Goal: Task Accomplishment & Management: Use online tool/utility

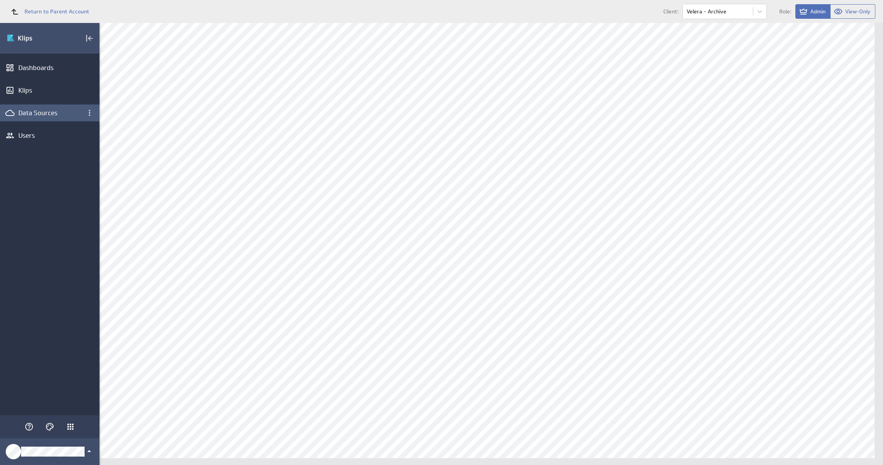
click at [53, 110] on div "Data Sources" at bounding box center [49, 113] width 63 height 8
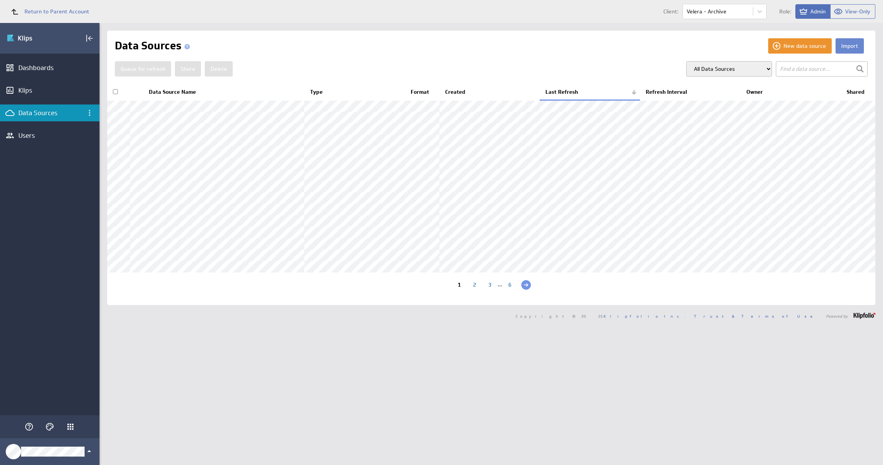
click at [840, 46] on button "Import" at bounding box center [850, 45] width 28 height 15
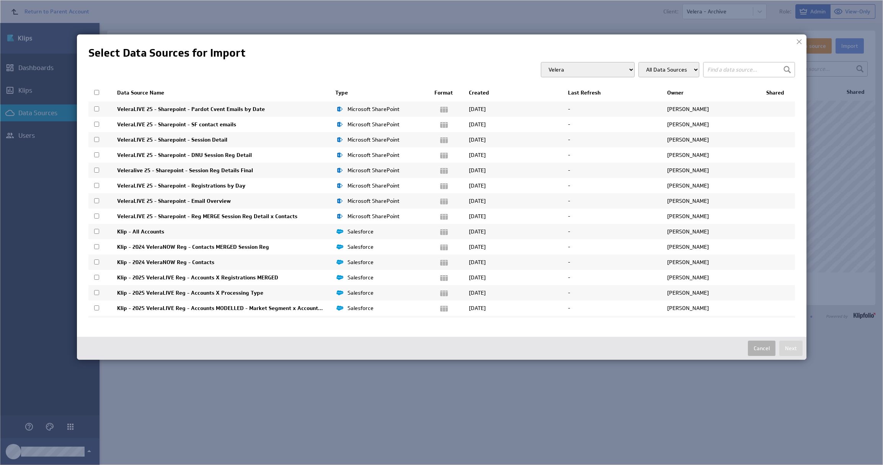
click at [98, 94] on input "checkbox" at bounding box center [96, 92] width 5 height 5
checkbox input "true"
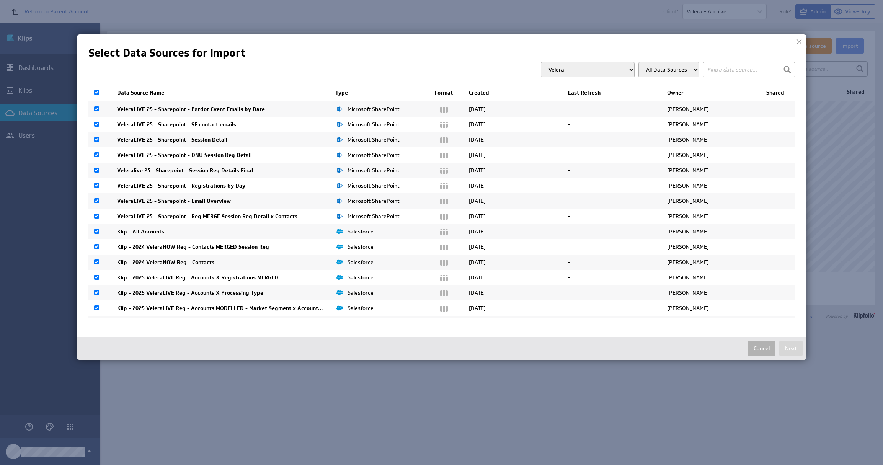
checkbox input "true"
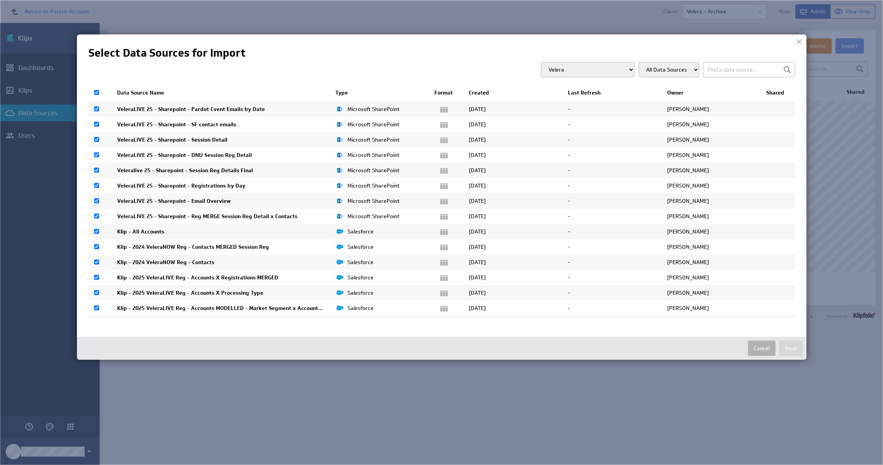
checkbox input "true"
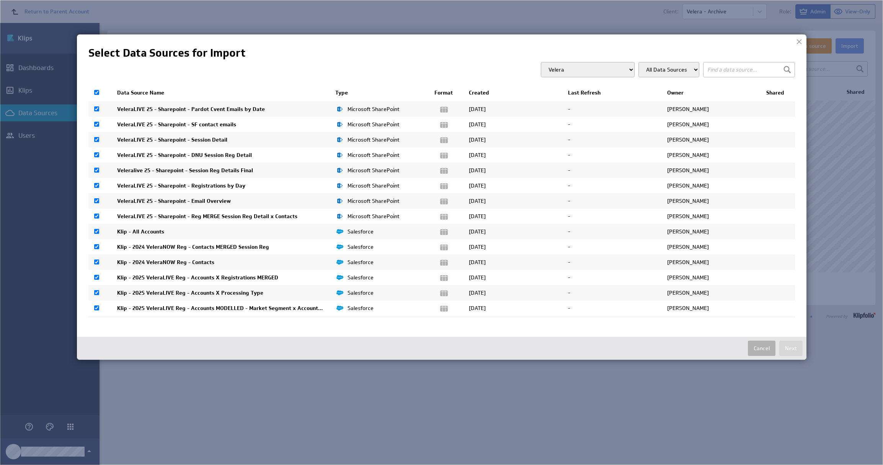
checkbox input "true"
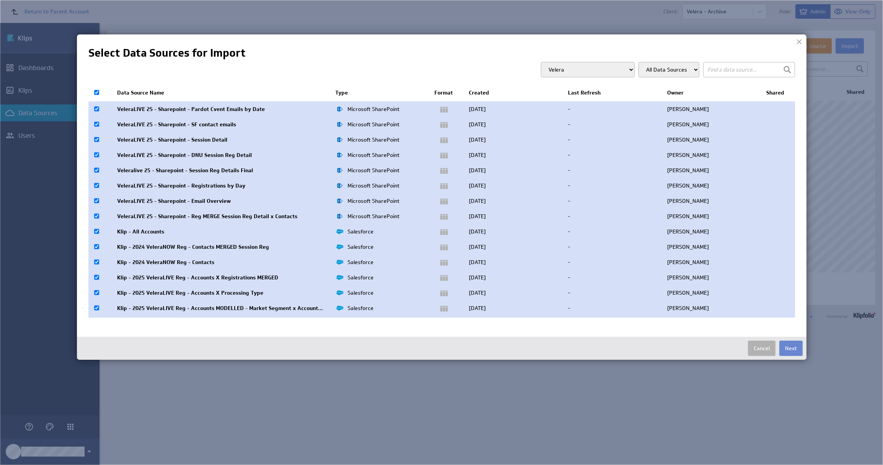
click at [796, 350] on button "Next" at bounding box center [791, 348] width 23 height 15
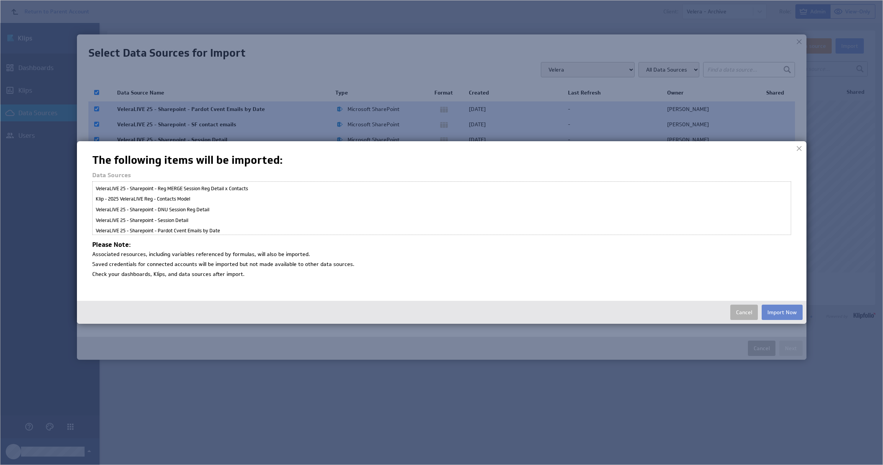
click at [776, 314] on button "Import Now" at bounding box center [782, 312] width 41 height 15
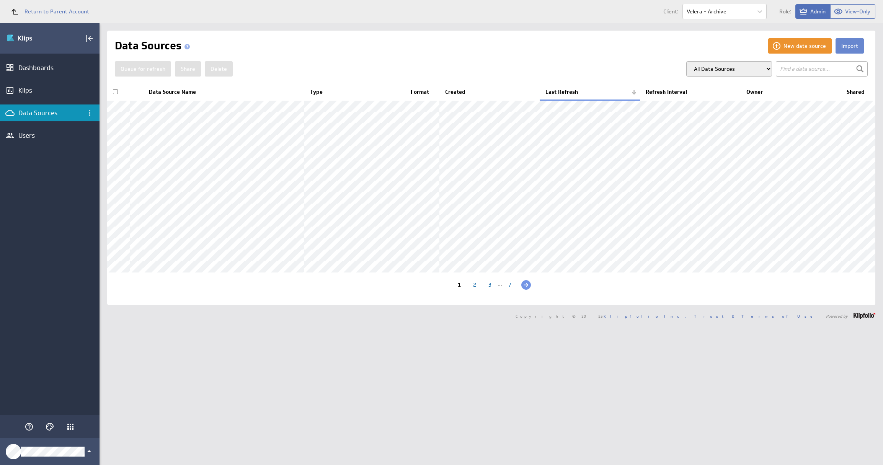
click at [847, 44] on button "Import" at bounding box center [850, 45] width 28 height 15
checkbox input "false"
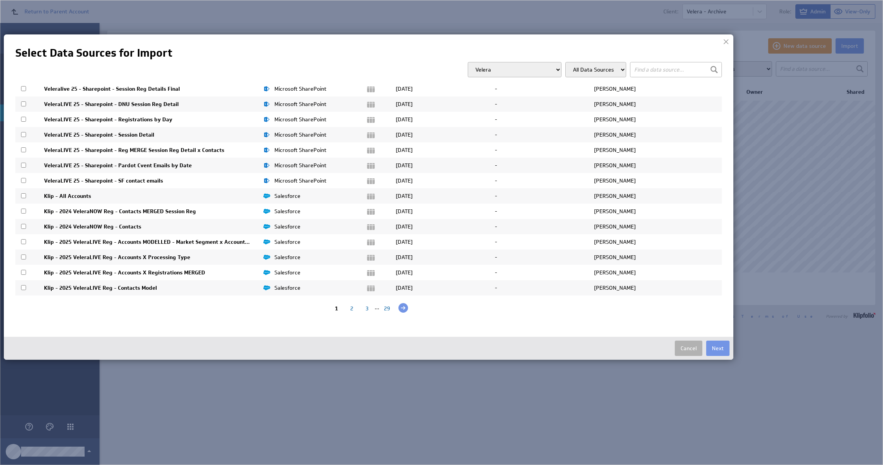
scroll to position [41, 0]
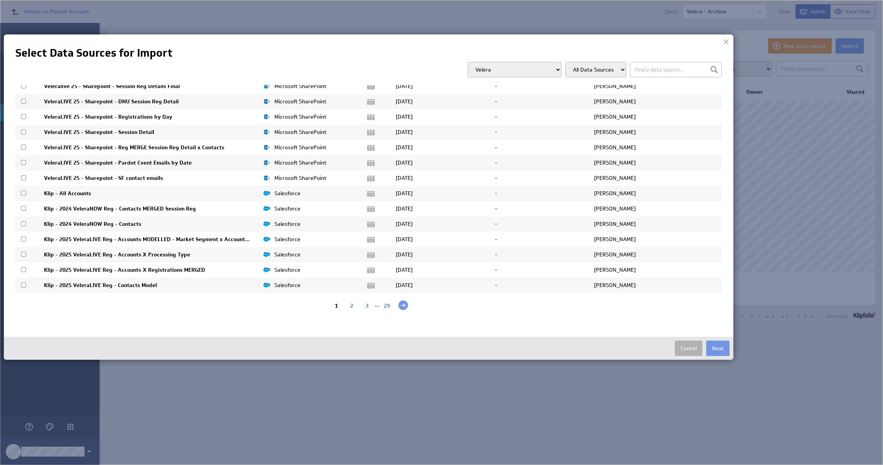
click at [582, 72] on select "All Data Sources" at bounding box center [596, 69] width 61 height 15
click at [566, 62] on select "All Data Sources" at bounding box center [596, 69] width 61 height 15
click at [557, 70] on select "Velera Velera - Executive Dashboard Velera - THINK Velera - VeleraLIVE" at bounding box center [515, 69] width 94 height 15
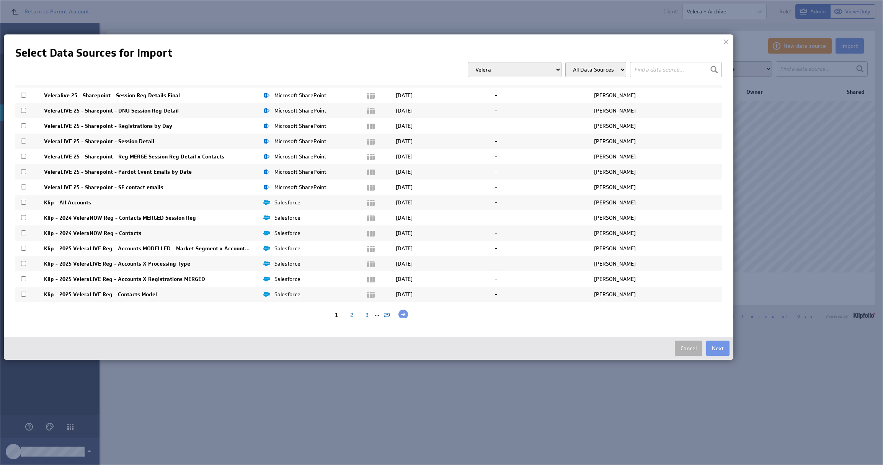
scroll to position [0, 0]
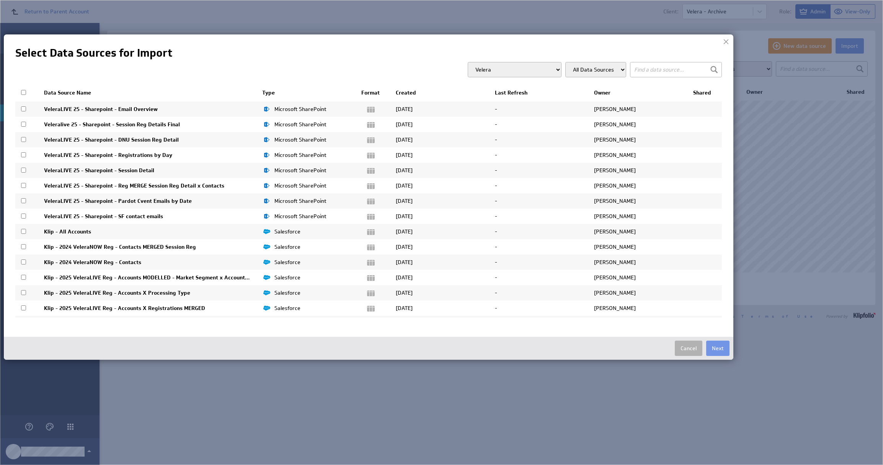
click at [22, 93] on input "checkbox" at bounding box center [23, 92] width 5 height 5
checkbox input "true"
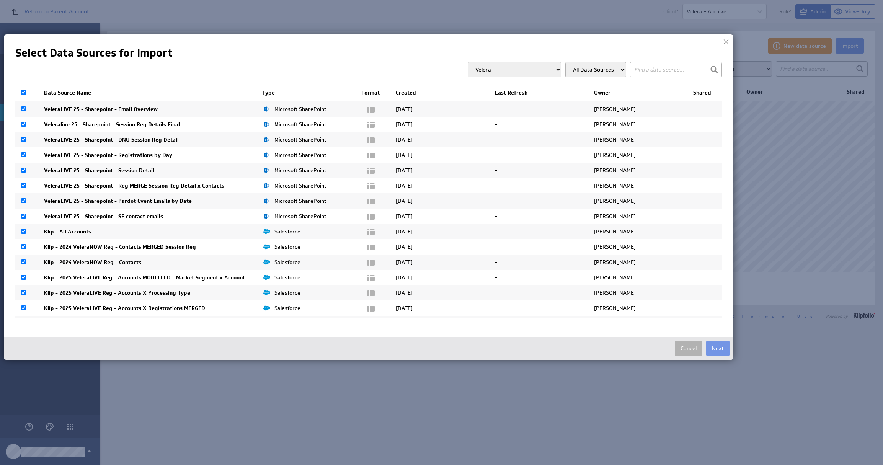
checkbox input "true"
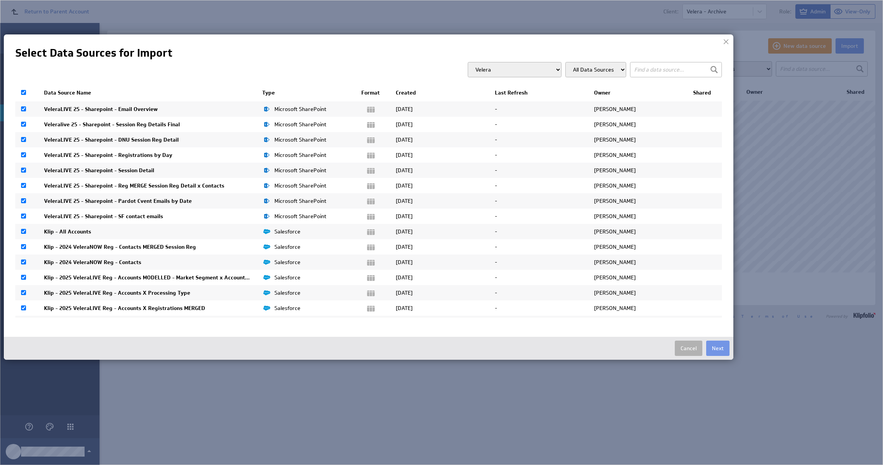
checkbox input "true"
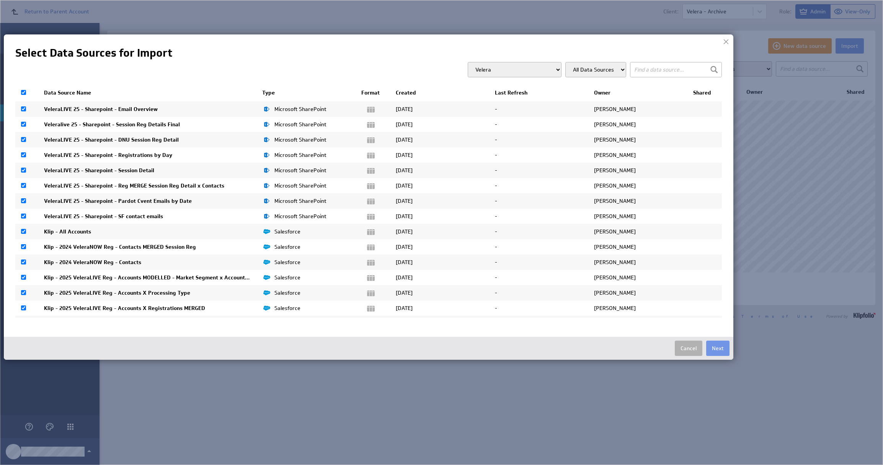
checkbox input "true"
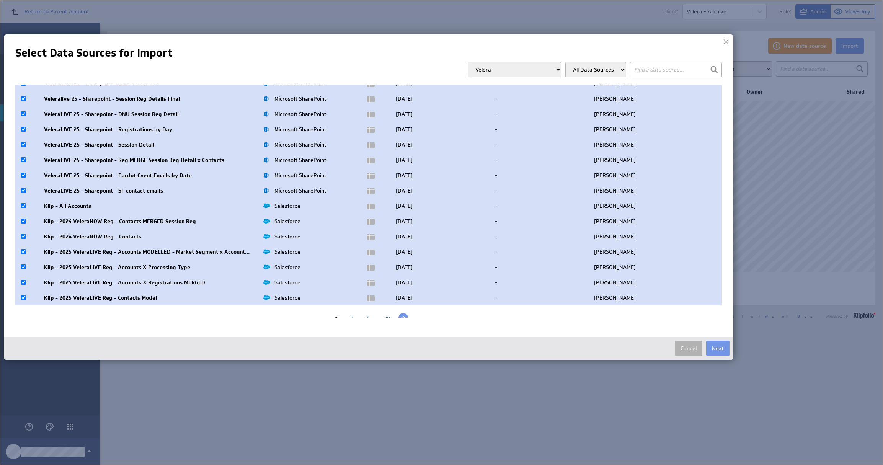
scroll to position [41, 0]
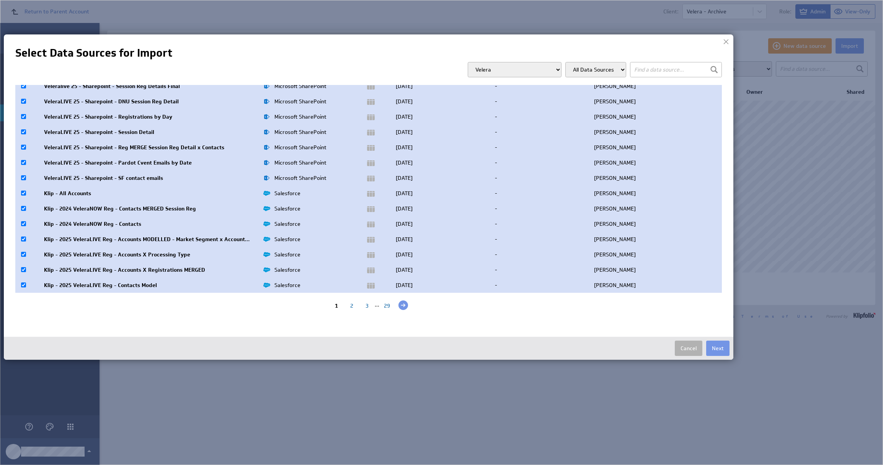
click at [381, 305] on div "29" at bounding box center [386, 305] width 15 height 7
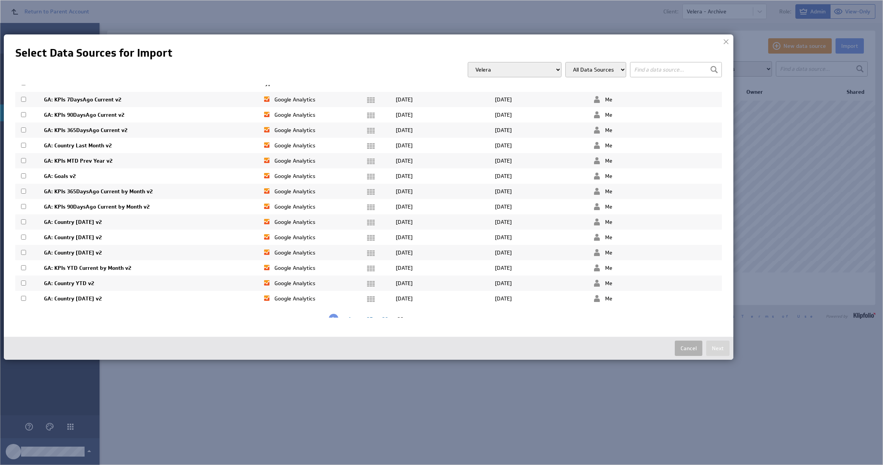
scroll to position [0, 0]
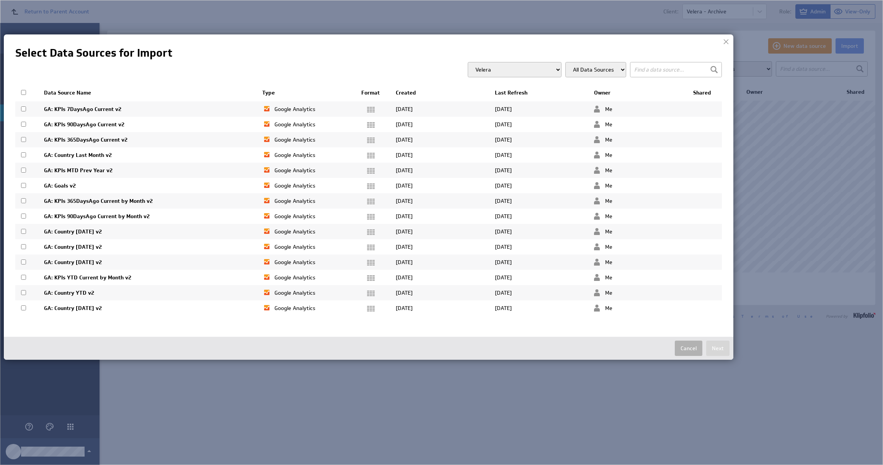
click at [23, 92] on input "checkbox" at bounding box center [23, 92] width 5 height 5
checkbox input "true"
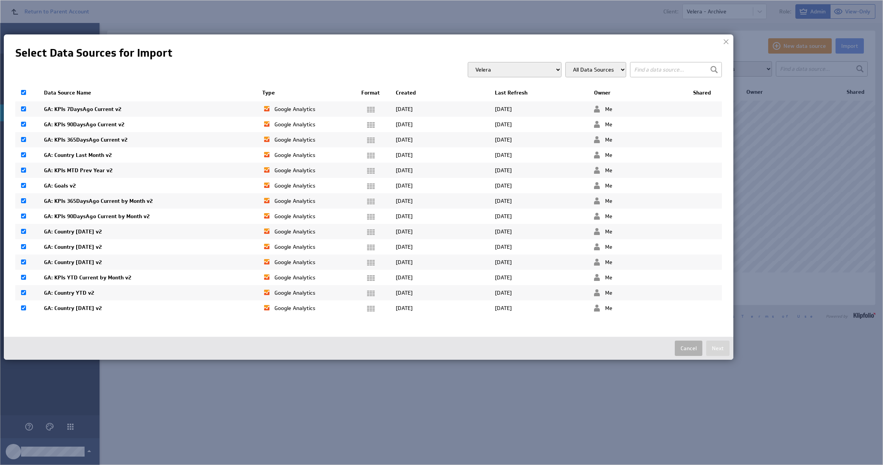
checkbox input "true"
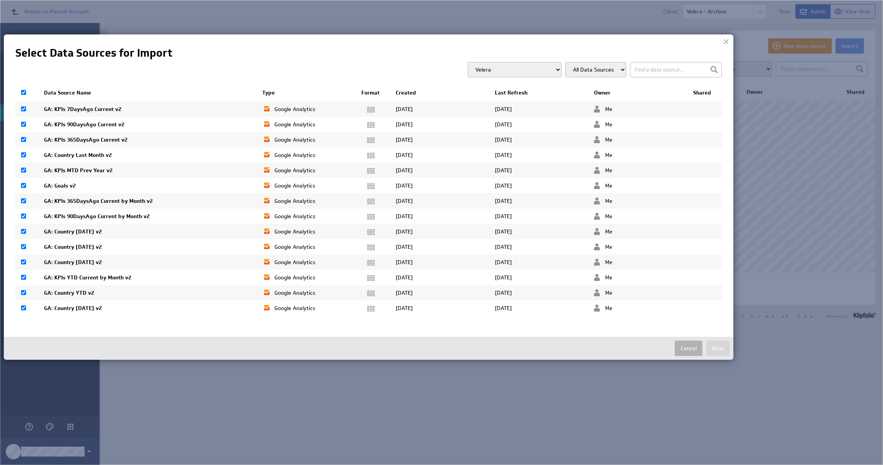
checkbox input "true"
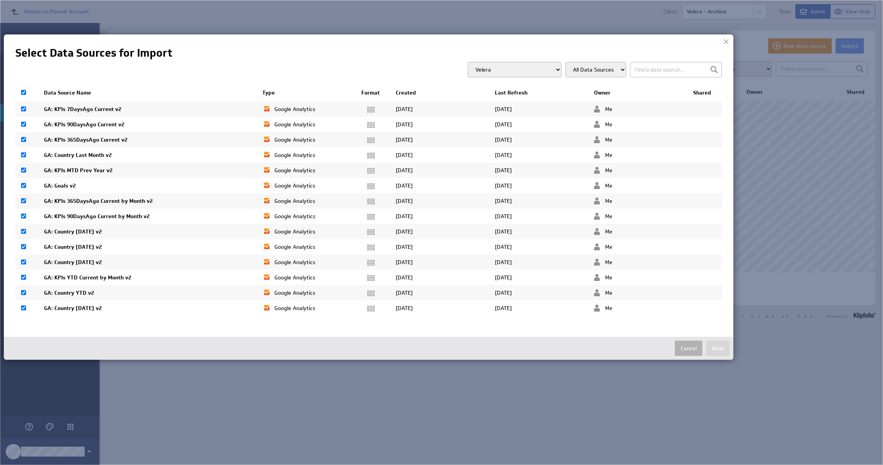
checkbox input "true"
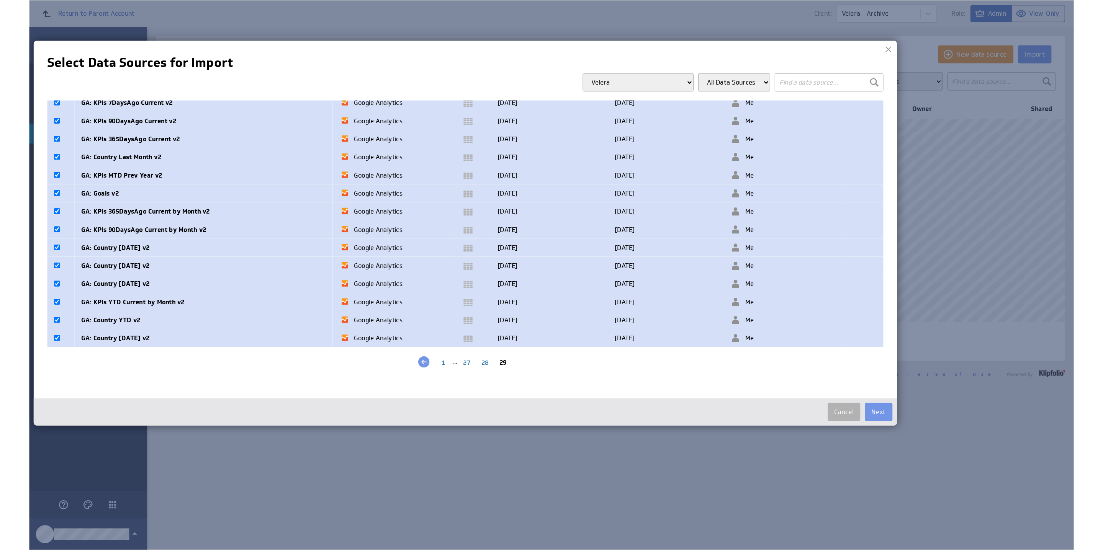
scroll to position [26, 0]
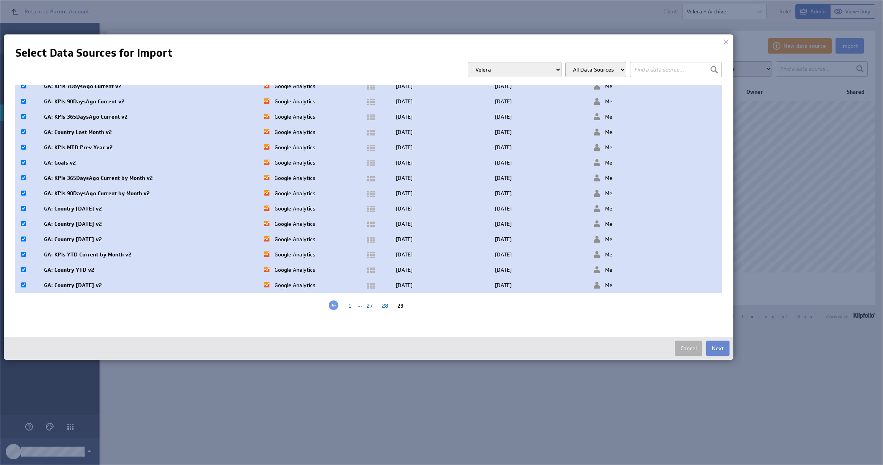
click at [719, 348] on button "Next" at bounding box center [717, 348] width 23 height 15
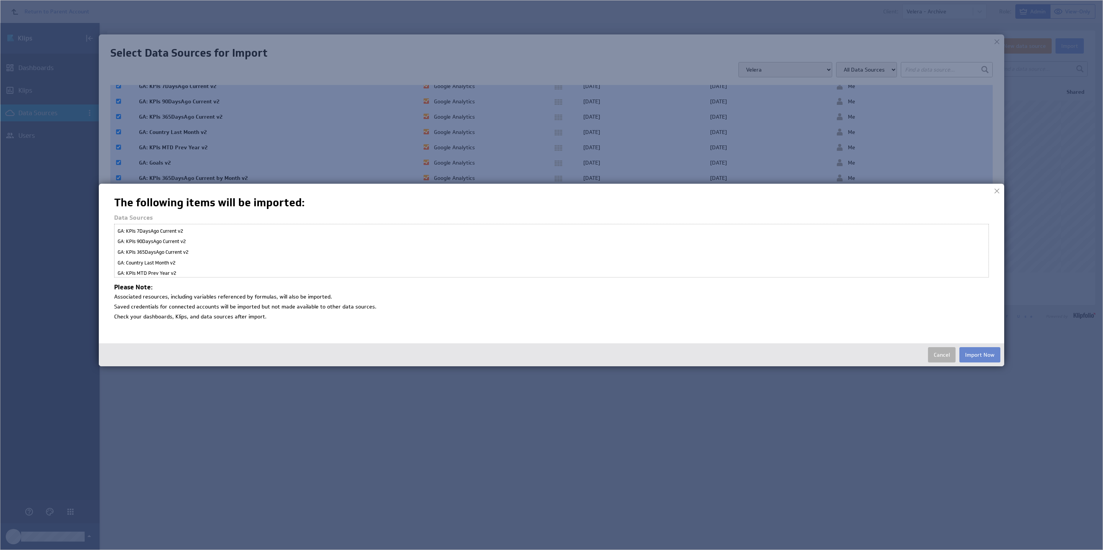
click at [883, 353] on button "Import Now" at bounding box center [979, 354] width 41 height 15
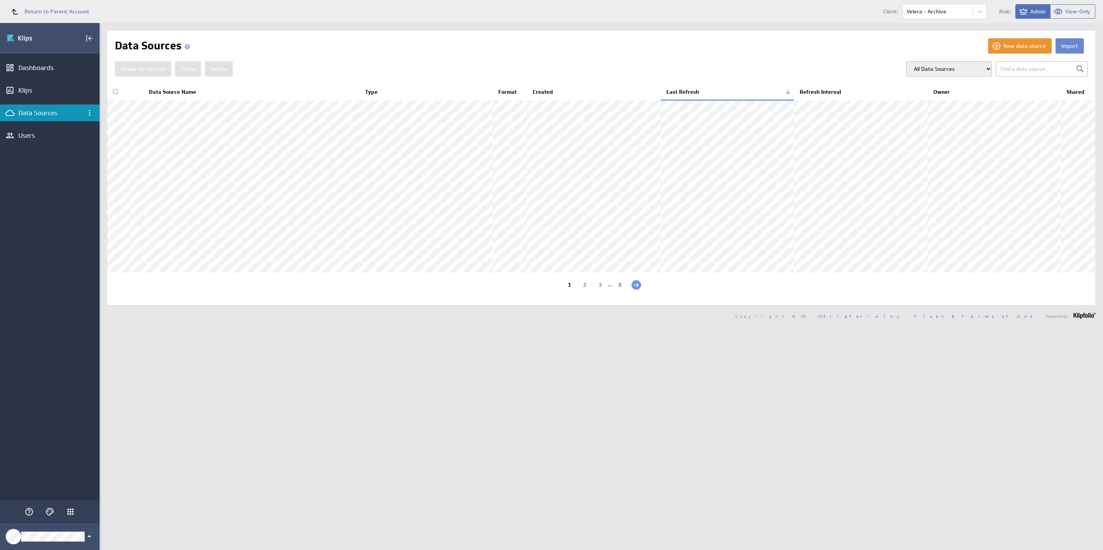
click at [883, 50] on button "Import" at bounding box center [1069, 45] width 28 height 15
checkbox input "false"
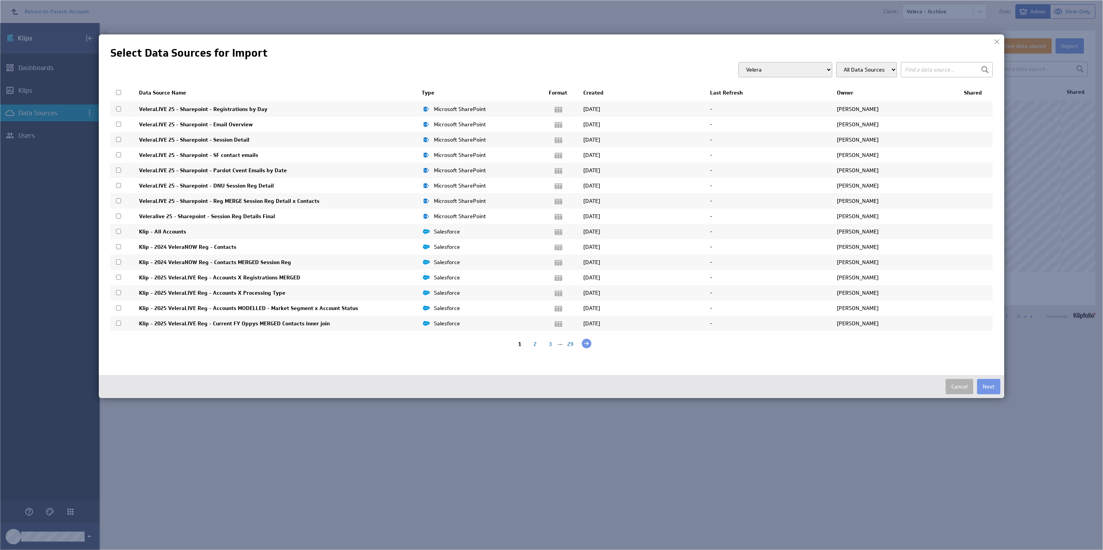
click at [538, 348] on div "2" at bounding box center [534, 344] width 15 height 7
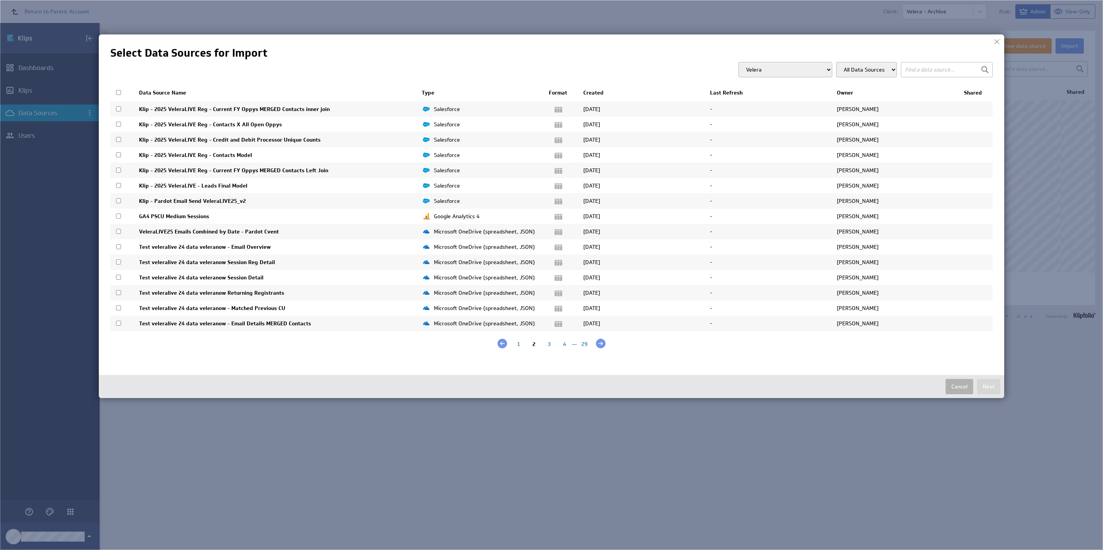
click at [116, 92] on input "checkbox" at bounding box center [118, 92] width 5 height 5
checkbox input "true"
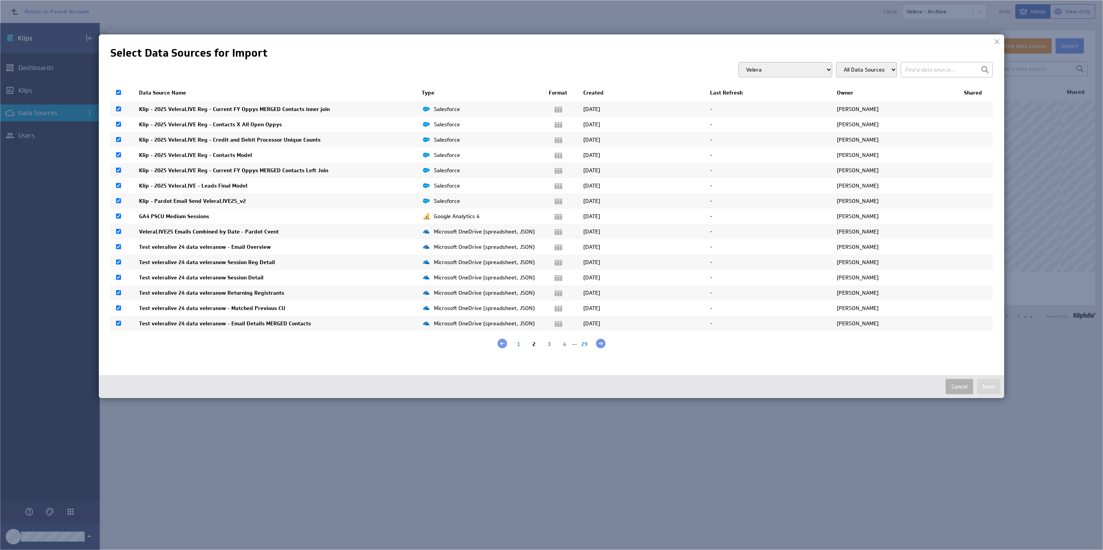
checkbox input "true"
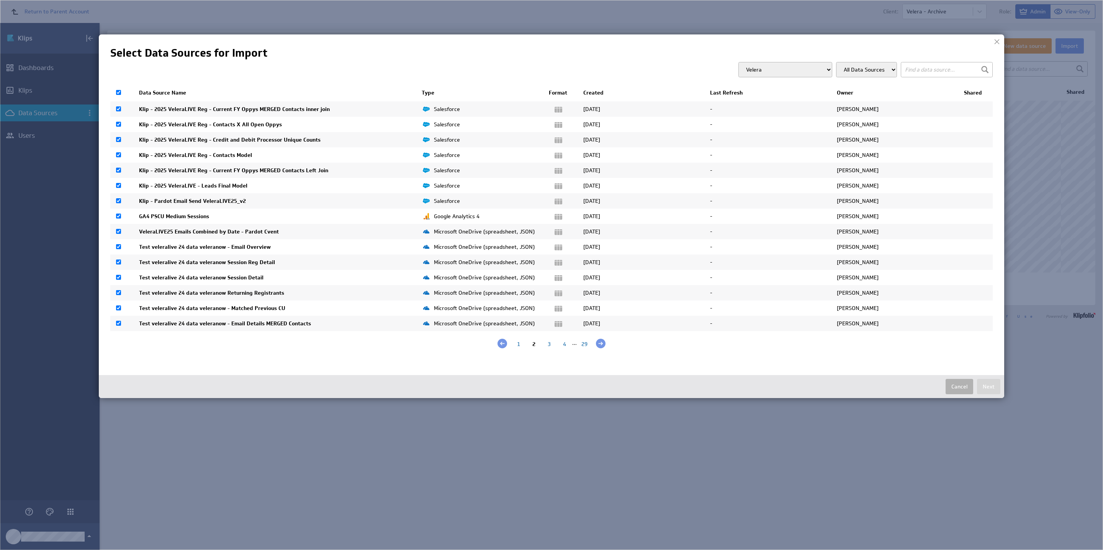
checkbox input "true"
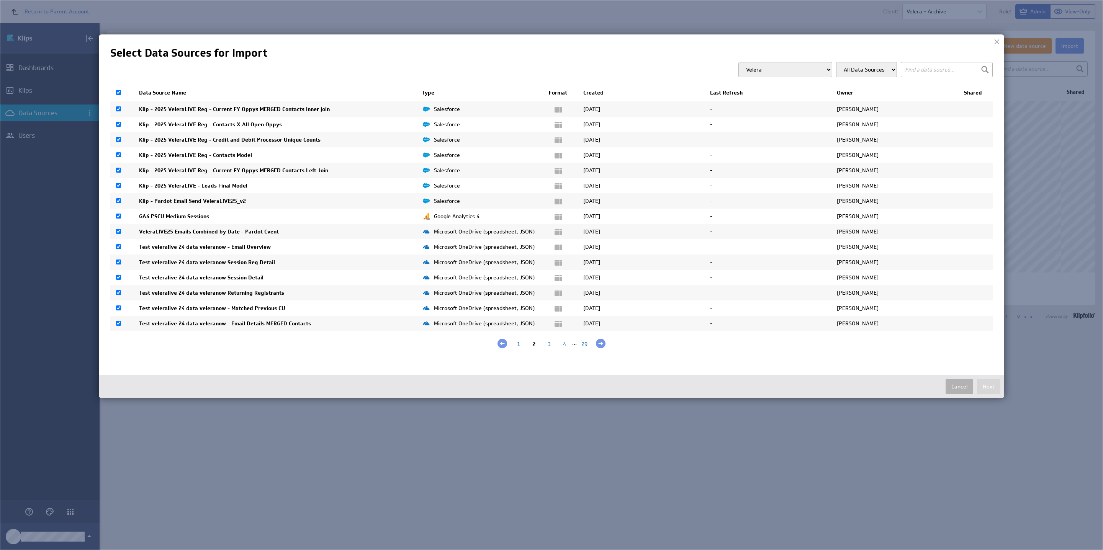
checkbox input "true"
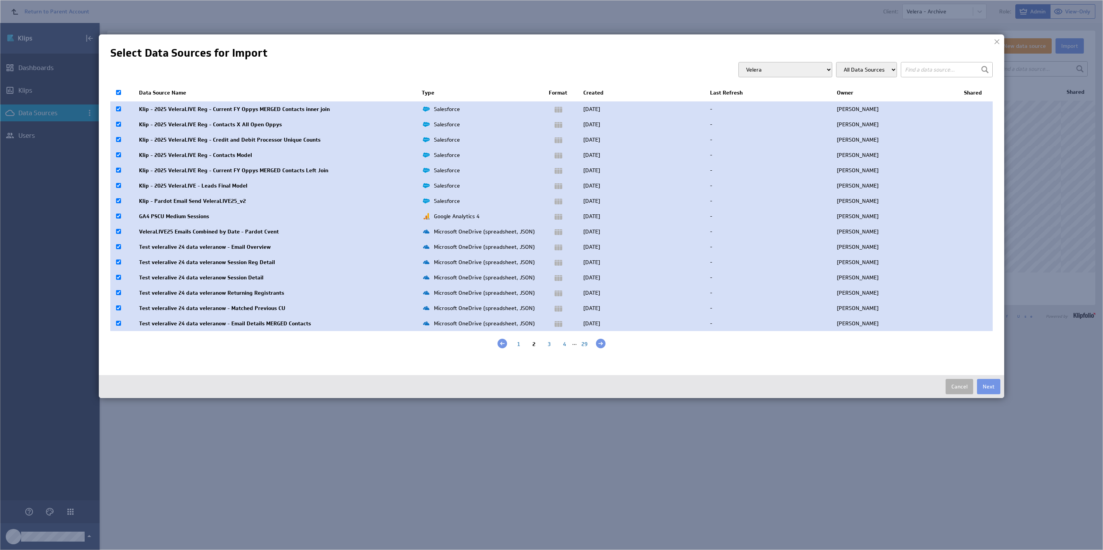
click at [883, 43] on div at bounding box center [996, 41] width 11 height 11
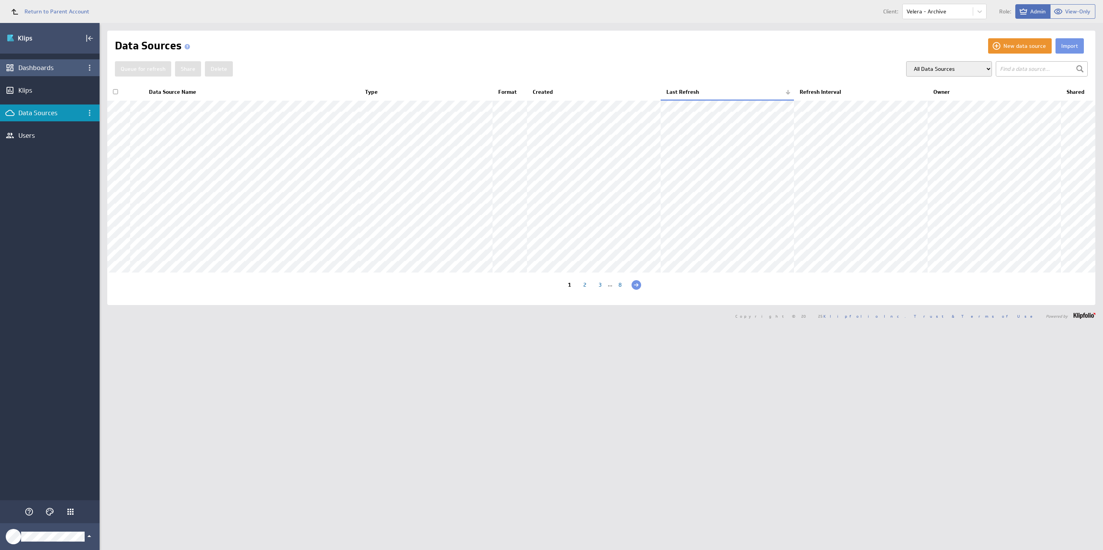
click at [59, 70] on div "Dashboards" at bounding box center [49, 68] width 63 height 8
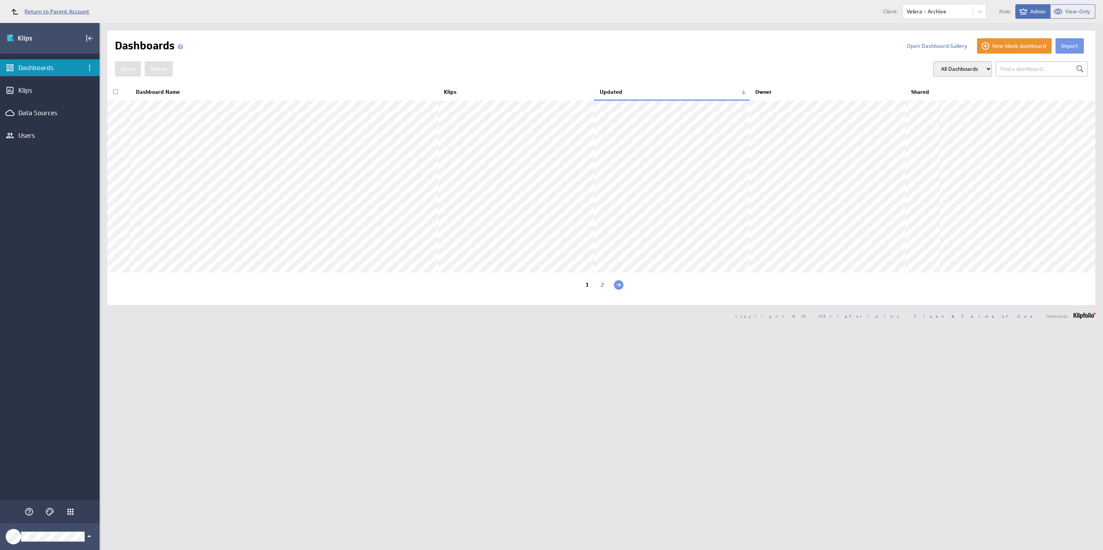
click at [42, 7] on link "Return to Parent Account" at bounding box center [47, 11] width 83 height 17
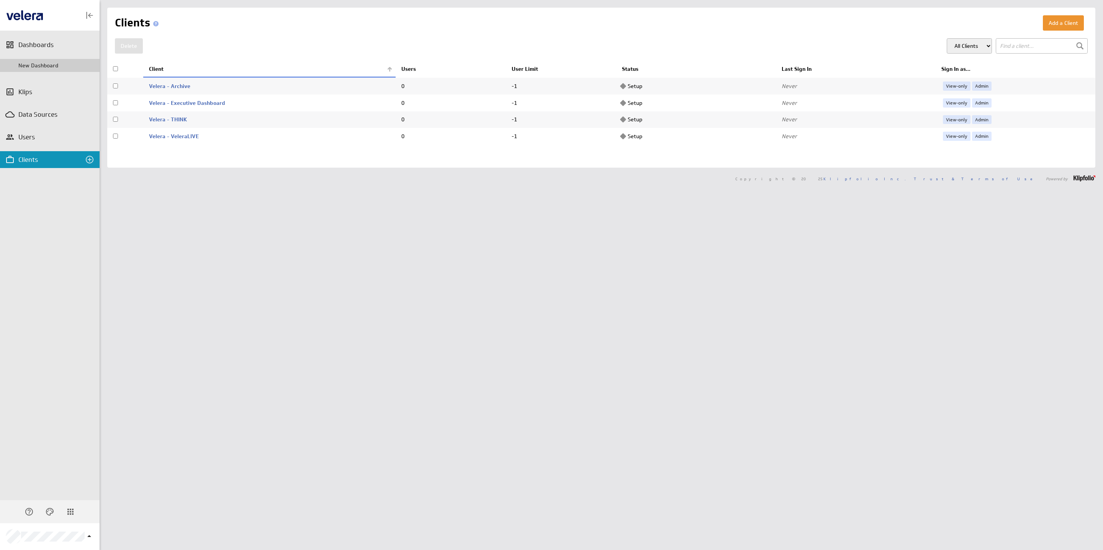
click at [42, 65] on div "New Dashboard" at bounding box center [56, 65] width 77 height 7
